Goal: Navigation & Orientation: Find specific page/section

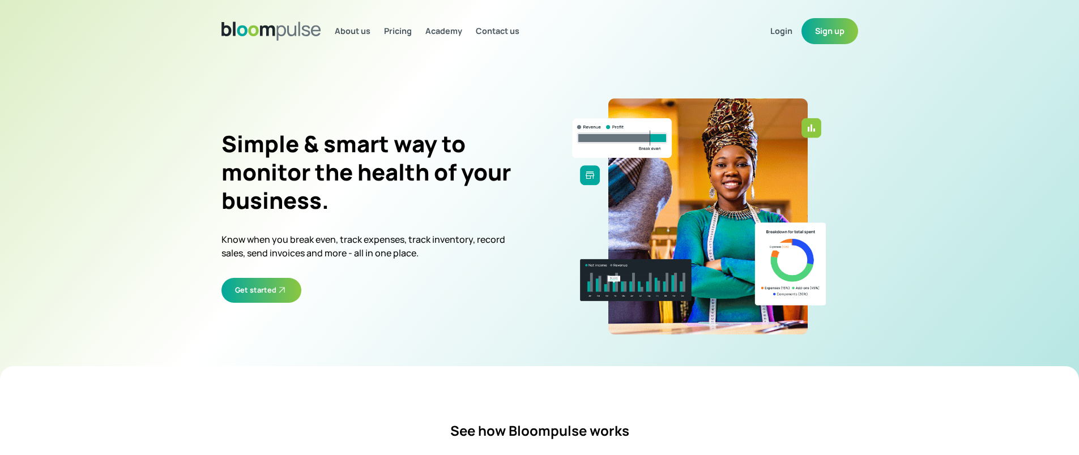
click at [361, 29] on span "About us" at bounding box center [353, 30] width 36 height 11
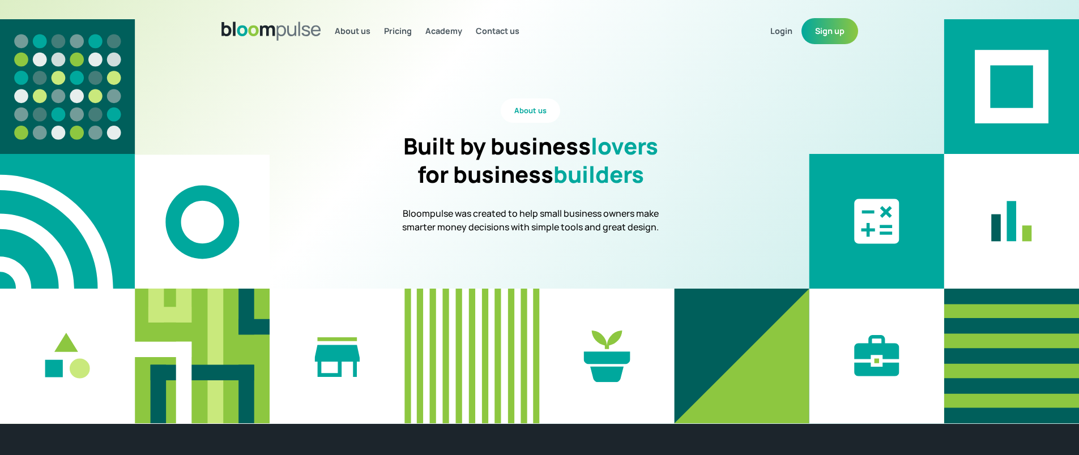
click at [492, 25] on span "Contact us" at bounding box center [498, 30] width 44 height 11
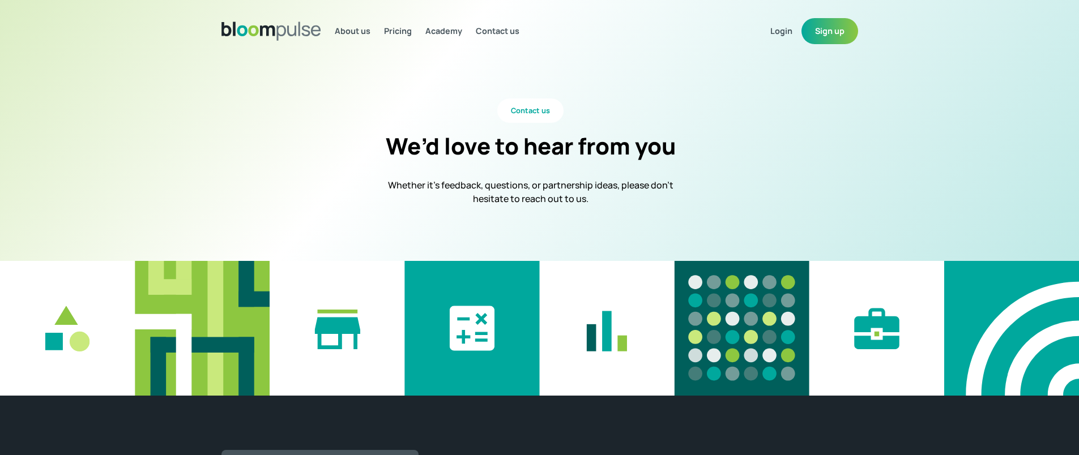
click at [247, 28] on img at bounding box center [271, 31] width 100 height 19
